Goal: Transaction & Acquisition: Purchase product/service

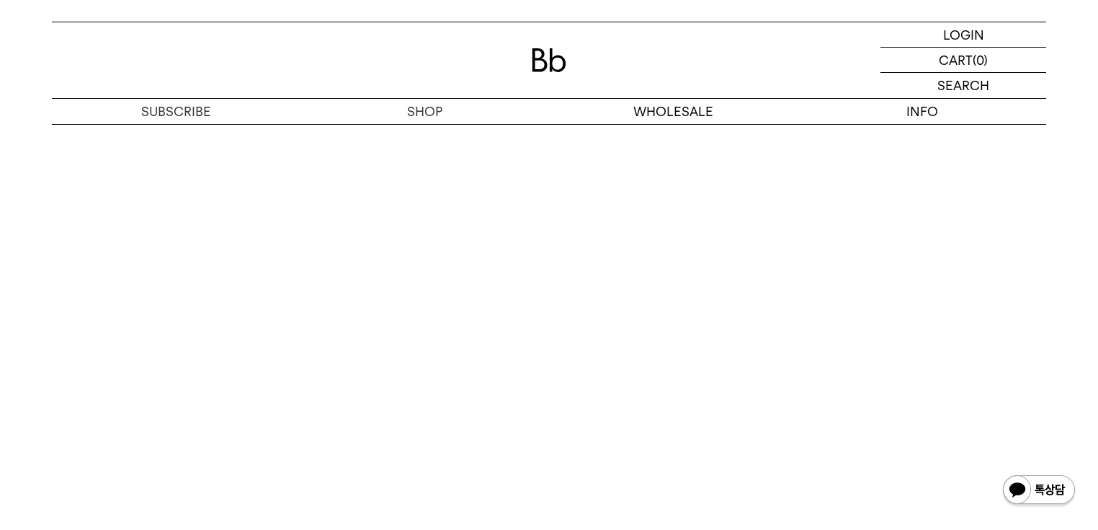
scroll to position [8072, 0]
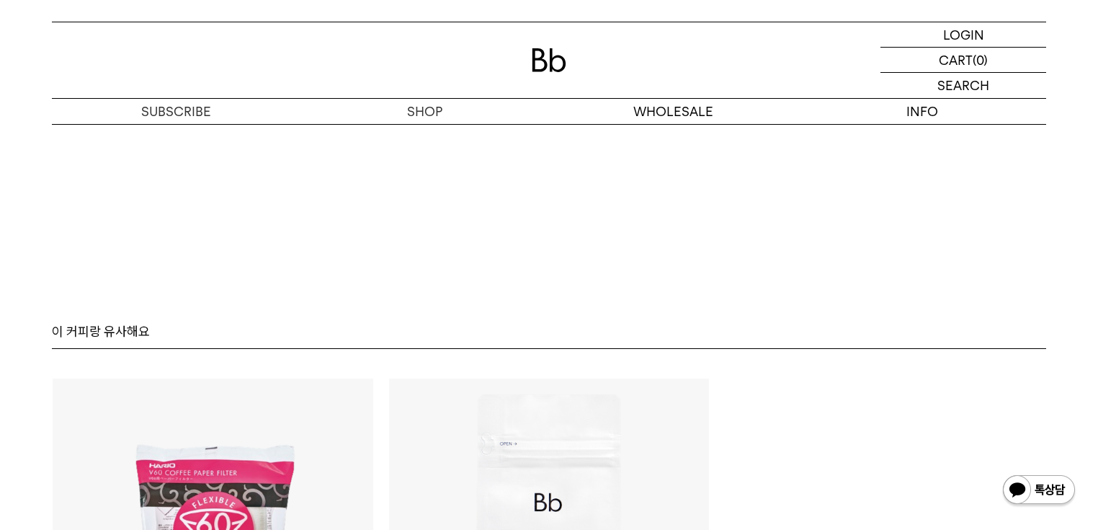
scroll to position [9066, 0]
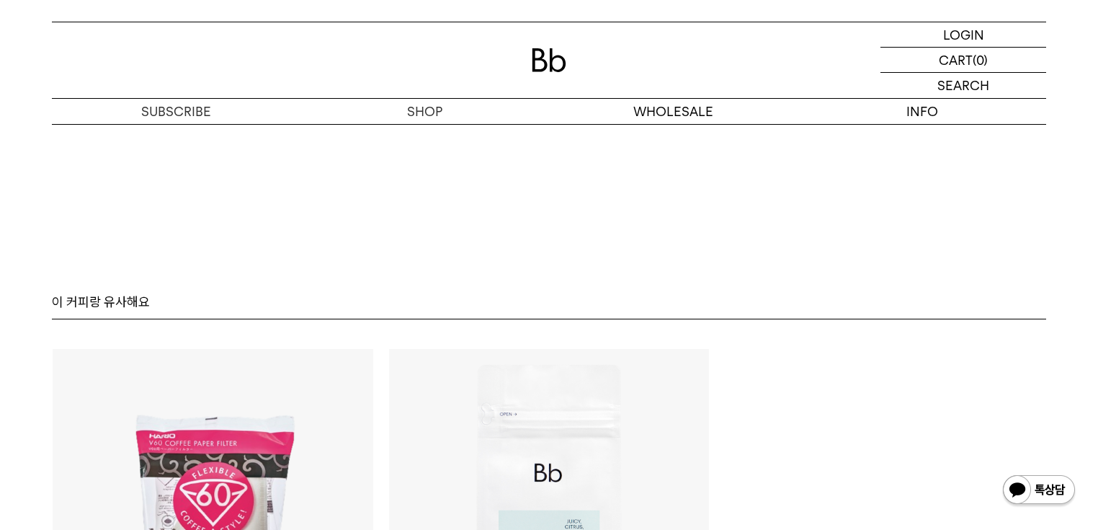
scroll to position [8970, 0]
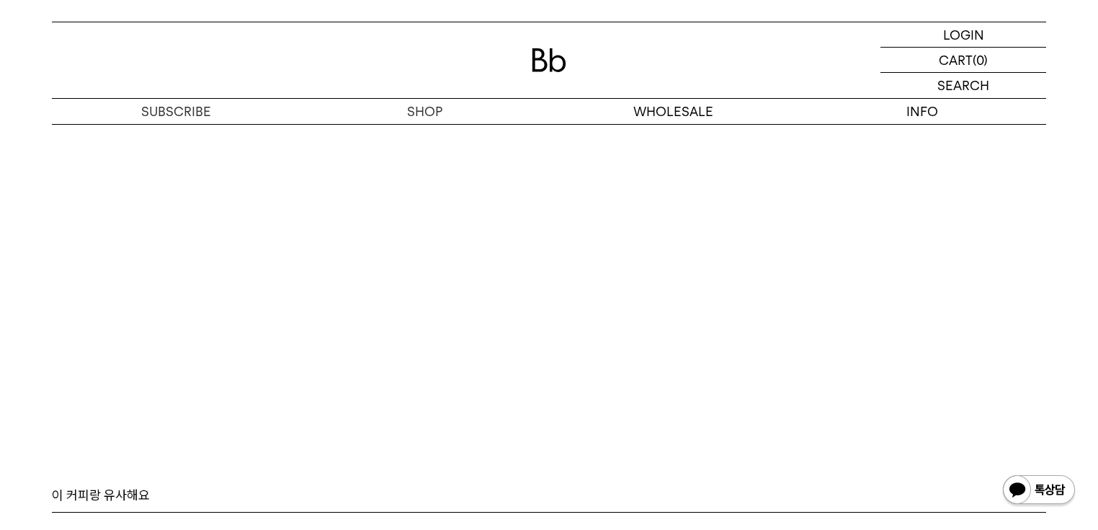
scroll to position [8874, 0]
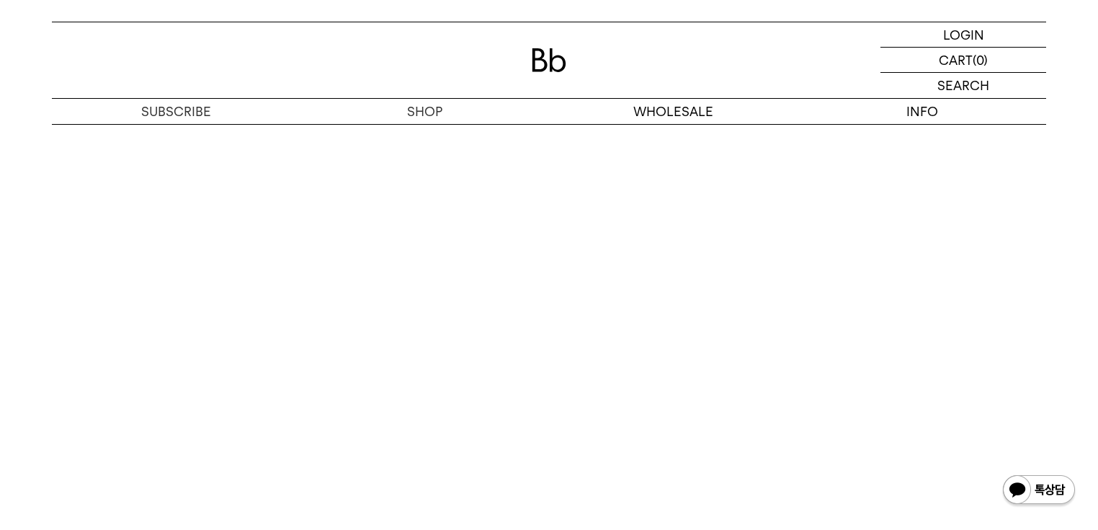
scroll to position [8105, 0]
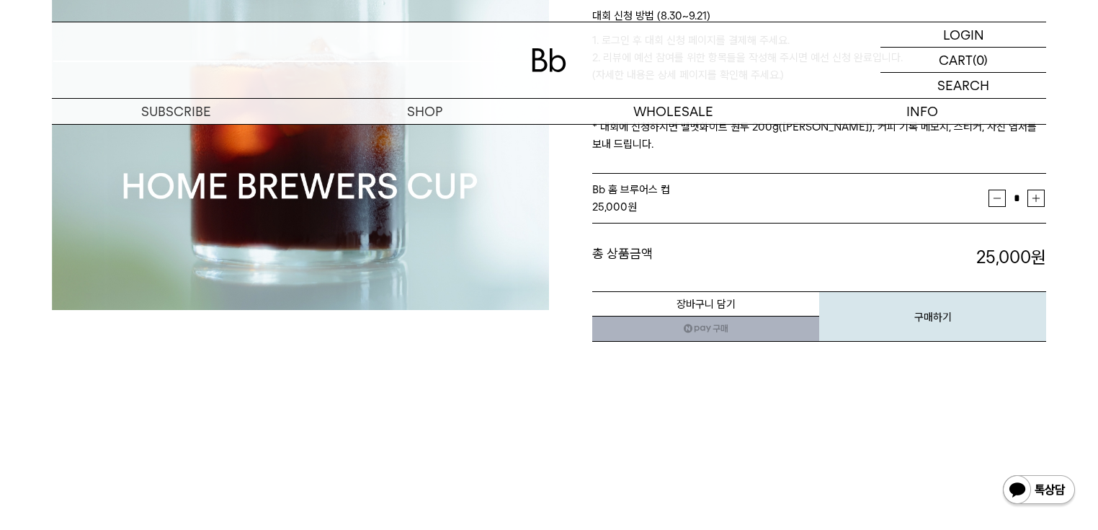
scroll to position [34, 0]
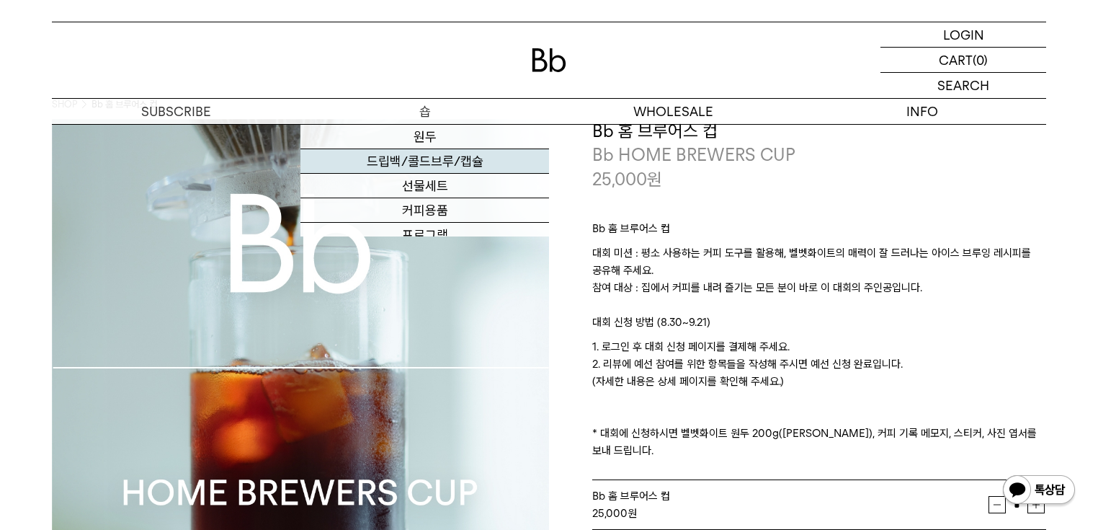
click at [416, 149] on link "드립백/콜드브루/캡슐" at bounding box center [425, 161] width 249 height 25
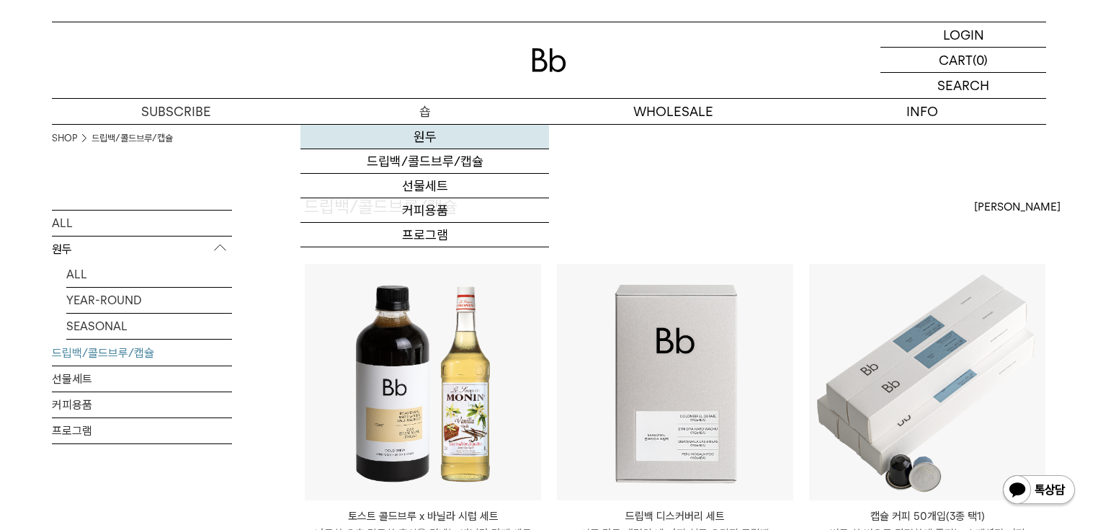
click at [426, 138] on link "원두" at bounding box center [425, 137] width 249 height 25
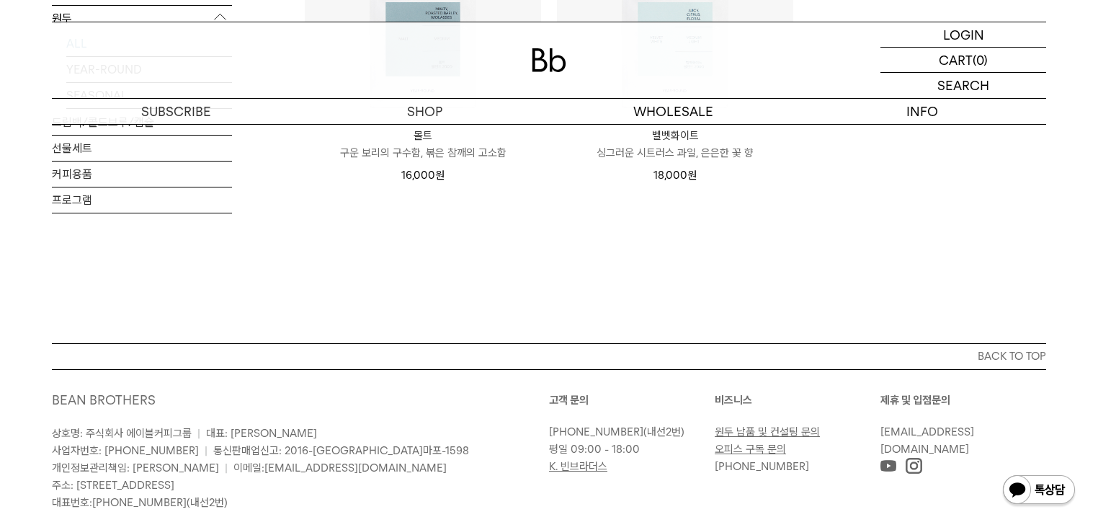
scroll to position [1345, 0]
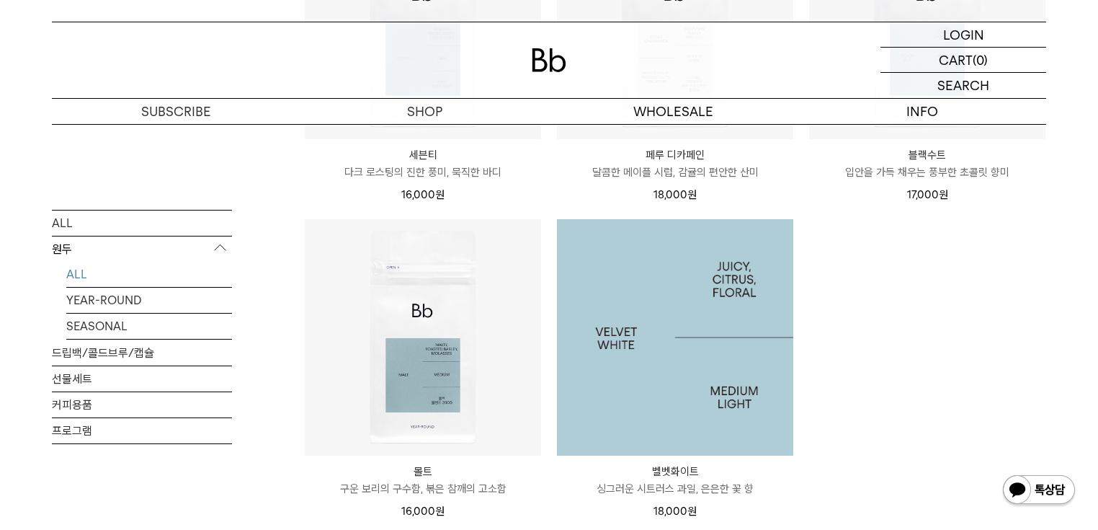
click at [742, 383] on img at bounding box center [675, 337] width 236 height 236
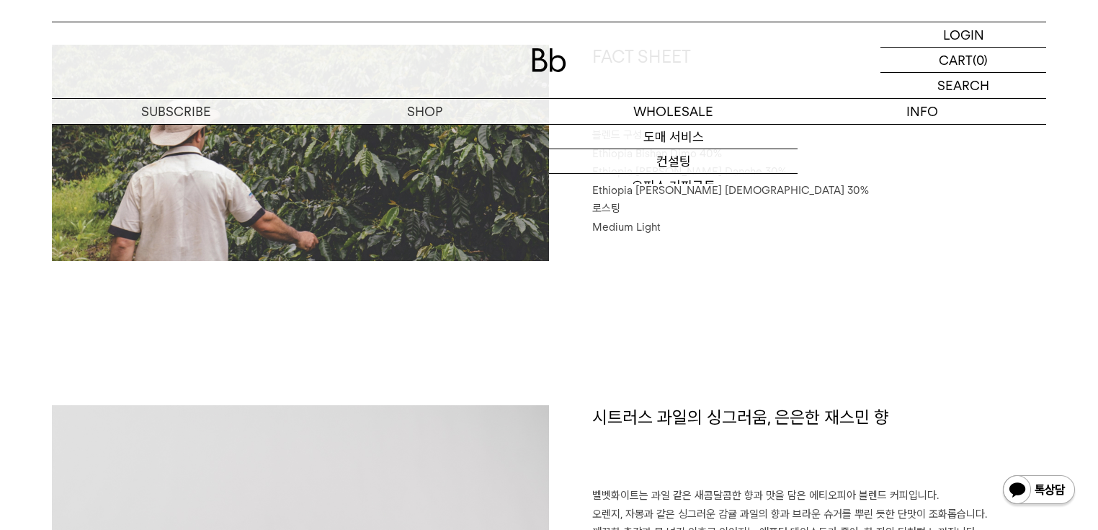
scroll to position [1153, 0]
